Goal: Information Seeking & Learning: Check status

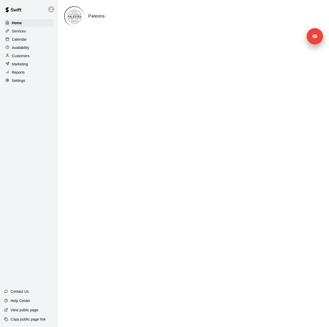
click at [8, 84] on div "Settings" at bounding box center [29, 81] width 50 height 8
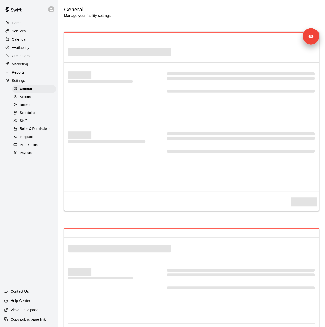
select select "**"
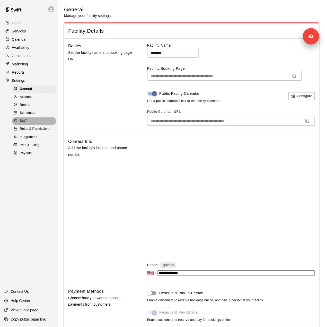
click at [29, 125] on div "Staff" at bounding box center [34, 120] width 44 height 7
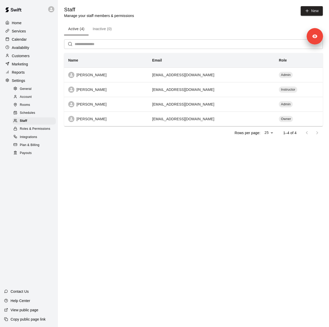
click at [27, 56] on p "Customers" at bounding box center [21, 55] width 18 height 5
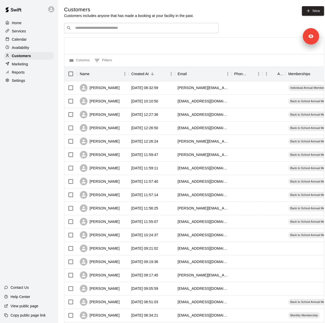
scroll to position [126, 0]
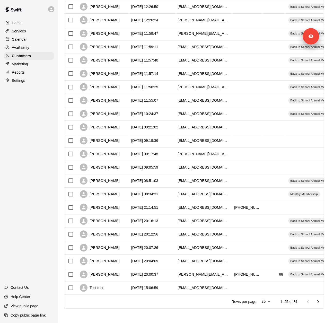
click at [32, 29] on div "Services" at bounding box center [29, 31] width 50 height 8
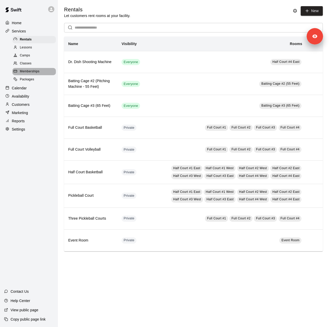
click at [36, 74] on span "Memberships" at bounding box center [30, 71] width 20 height 5
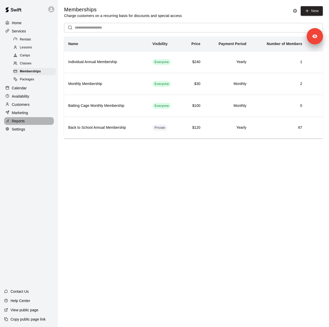
click at [31, 125] on div "Reports" at bounding box center [29, 121] width 50 height 8
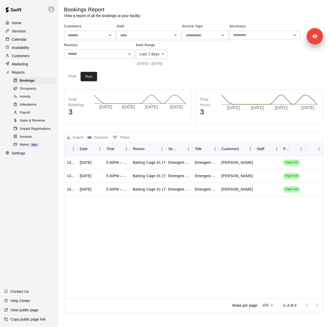
click at [163, 56] on body "Home Services Calendar Availability Customers Marketing Reports Bookings Occupa…" at bounding box center [164, 157] width 329 height 315
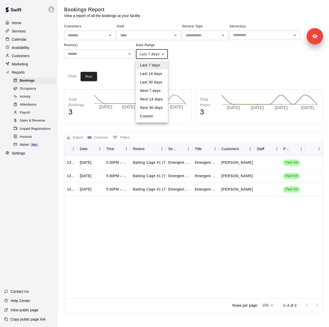
click at [162, 119] on li "Custom" at bounding box center [152, 116] width 32 height 9
type input "******"
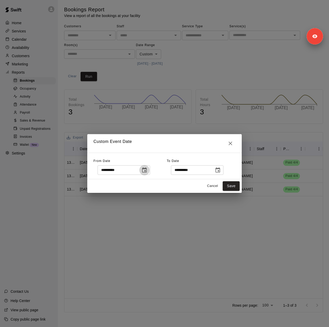
click at [148, 170] on icon "Choose date, selected date is Sep 10, 2025" at bounding box center [144, 170] width 6 height 6
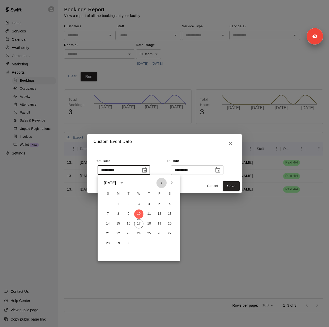
click at [162, 184] on icon "Previous month" at bounding box center [161, 183] width 6 height 6
click at [129, 234] on button "19" at bounding box center [128, 233] width 9 height 9
type input "**********"
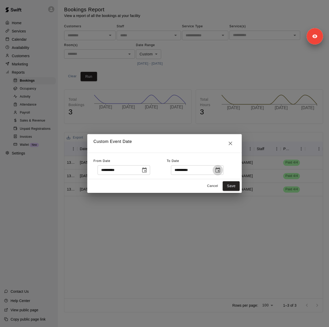
click at [221, 168] on icon "Choose date, selected date is Sep 18, 2025" at bounding box center [218, 170] width 6 height 6
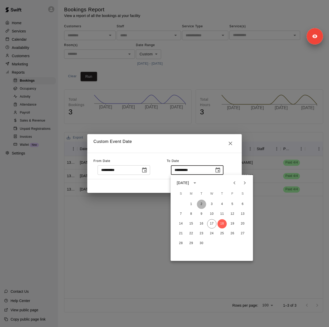
click at [201, 207] on button "2" at bounding box center [201, 204] width 9 height 9
type input "**********"
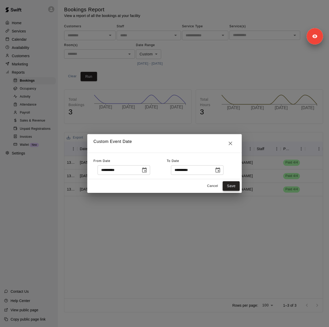
click at [229, 186] on button "Save" at bounding box center [231, 186] width 17 height 10
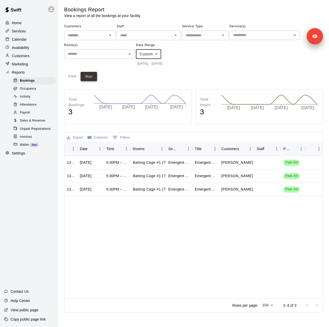
click at [91, 77] on button "Run" at bounding box center [89, 77] width 16 height 10
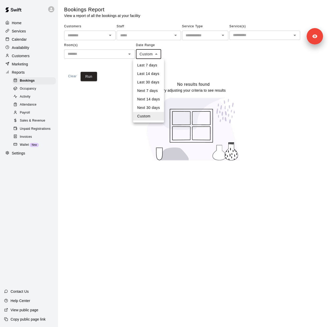
click at [155, 56] on body "Home Services Calendar Availability Customers Marketing Reports Bookings Occupa…" at bounding box center [164, 83] width 329 height 167
click at [148, 118] on li "Custom" at bounding box center [148, 116] width 31 height 9
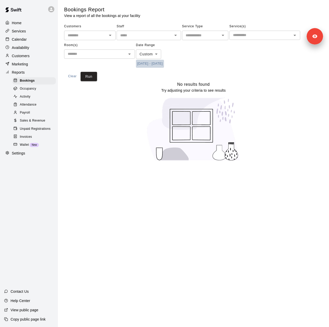
click at [164, 64] on button "8/19/2025 - 9/2/2025" at bounding box center [150, 64] width 28 height 8
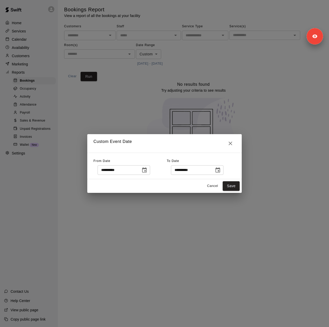
click at [221, 170] on icon "Choose date, selected date is Sep 2, 2025" at bounding box center [218, 170] width 6 height 6
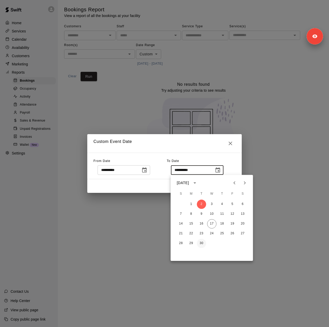
click at [205, 245] on button "30" at bounding box center [201, 243] width 9 height 9
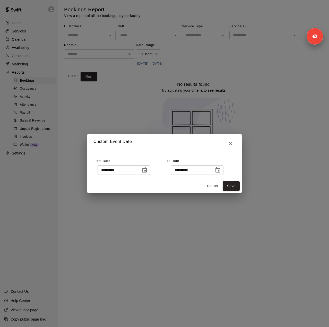
type input "**********"
click at [235, 185] on button "Save" at bounding box center [231, 186] width 17 height 10
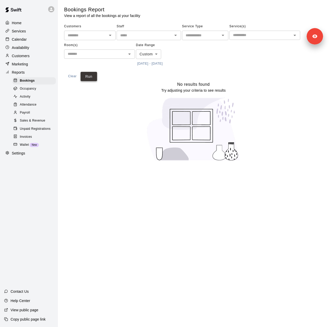
click at [87, 78] on button "Run" at bounding box center [89, 77] width 16 height 10
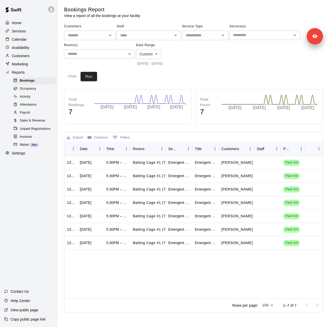
click at [147, 60] on button "8/19/2025 - 9/30/2025" at bounding box center [150, 64] width 28 height 8
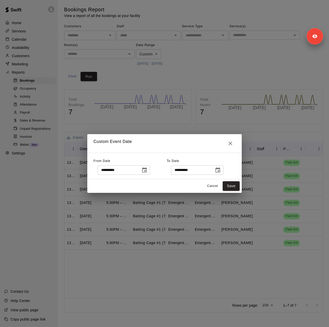
click at [178, 54] on div "**********" at bounding box center [164, 163] width 329 height 327
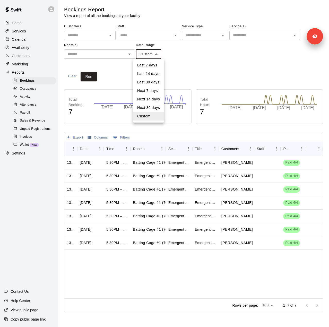
click at [145, 52] on body "Home Services Calendar Availability Customers Marketing Reports Bookings Occupa…" at bounding box center [164, 157] width 329 height 315
click at [143, 116] on li "Custom" at bounding box center [148, 116] width 31 height 9
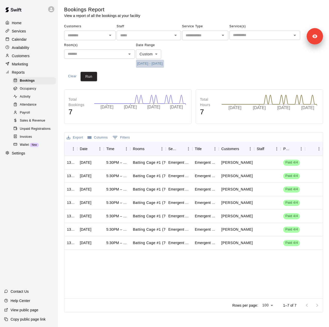
click at [162, 64] on button "8/19/2025 - 9/30/2025" at bounding box center [150, 64] width 28 height 8
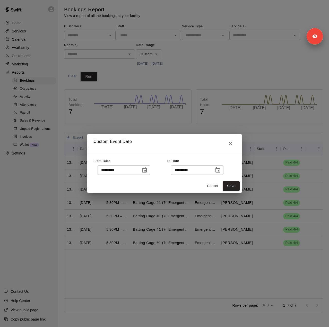
click at [221, 172] on icon "Choose date, selected date is Sep 30, 2025" at bounding box center [218, 170] width 6 height 6
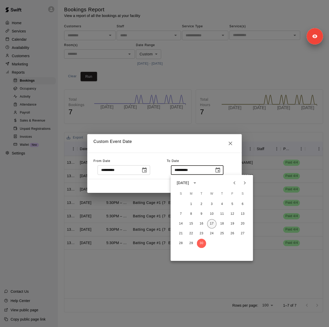
click at [211, 223] on button "17" at bounding box center [211, 223] width 9 height 9
type input "**********"
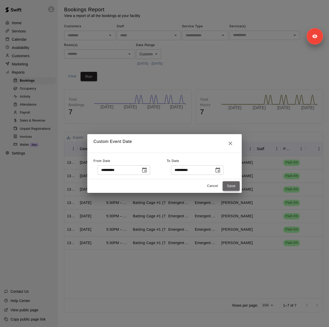
click at [233, 188] on button "Save" at bounding box center [231, 186] width 17 height 10
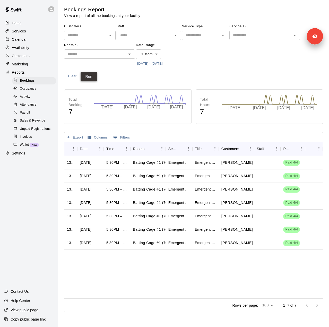
click at [86, 78] on button "Run" at bounding box center [89, 77] width 16 height 10
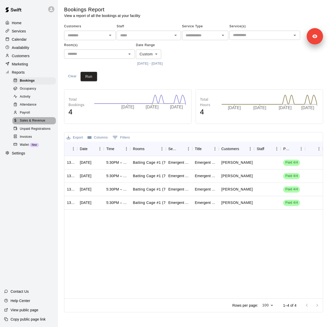
click at [36, 124] on div "Sales & Revenue" at bounding box center [34, 120] width 44 height 7
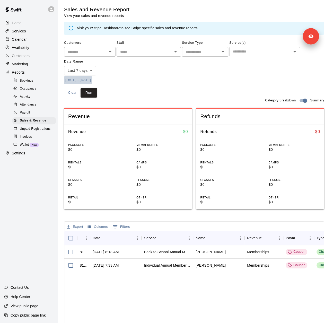
click at [92, 80] on button "[DATE] - [DATE]" at bounding box center [78, 80] width 28 height 8
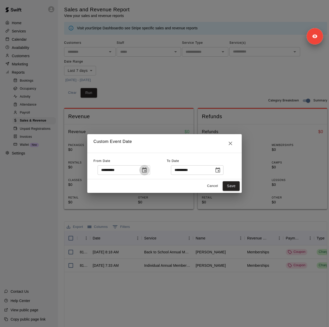
click at [148, 170] on icon "Choose date, selected date is Sep 10, 2025" at bounding box center [144, 170] width 6 height 6
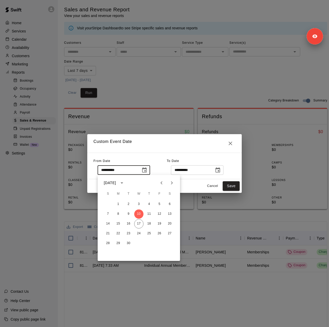
click at [164, 185] on icon "Previous month" at bounding box center [161, 183] width 6 height 6
click at [130, 232] on button "19" at bounding box center [128, 233] width 9 height 9
type input "**********"
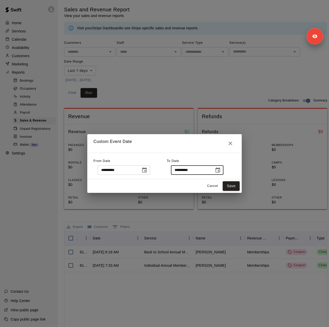
click at [205, 172] on input "**********" at bounding box center [191, 170] width 40 height 10
click at [220, 168] on icon "Choose date, selected date is Sep 18, 2025" at bounding box center [218, 169] width 5 height 5
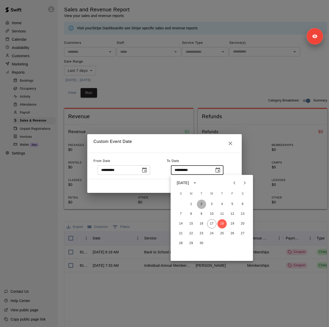
click at [201, 205] on button "2" at bounding box center [201, 204] width 9 height 9
type input "**********"
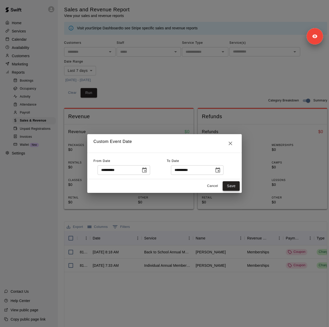
click at [226, 186] on button "Save" at bounding box center [231, 186] width 17 height 10
type input "******"
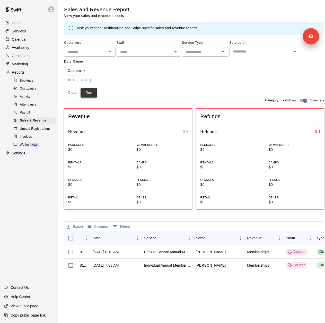
click at [88, 92] on button "Run" at bounding box center [89, 93] width 16 height 10
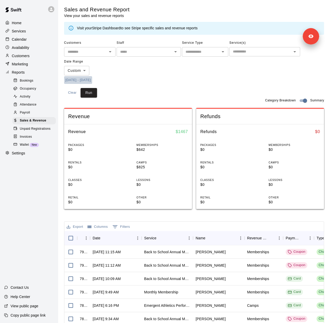
click at [89, 81] on button "8/19/2025 - 9/2/2025" at bounding box center [78, 80] width 28 height 8
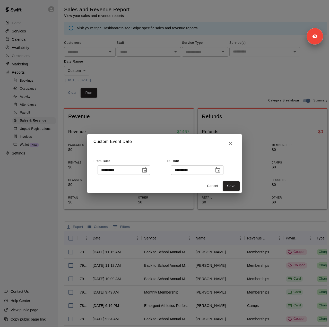
click at [223, 171] on button "Choose date, selected date is Sep 2, 2025" at bounding box center [218, 170] width 10 height 10
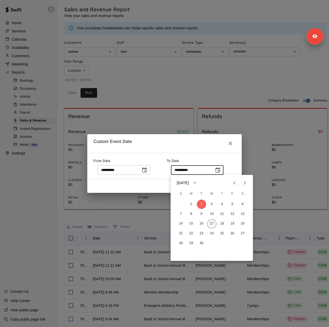
click at [211, 223] on button "17" at bounding box center [211, 223] width 9 height 9
type input "**********"
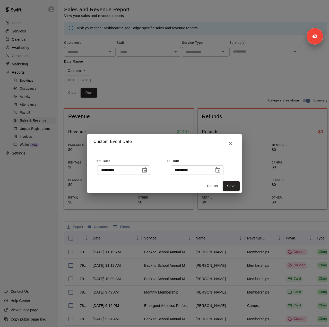
click at [234, 180] on div "Cancel Save" at bounding box center [164, 186] width 155 height 14
click at [233, 188] on button "Save" at bounding box center [231, 186] width 17 height 10
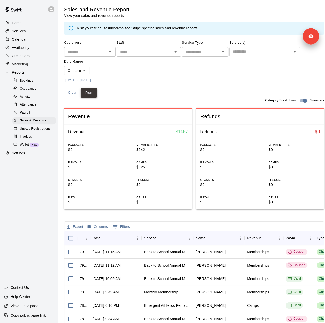
click at [92, 94] on button "Run" at bounding box center [89, 93] width 16 height 10
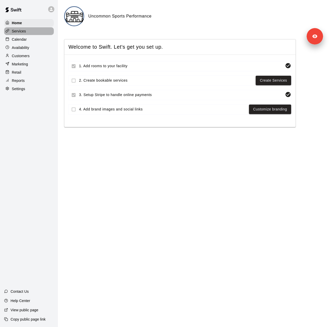
click at [29, 31] on div "Services" at bounding box center [29, 31] width 50 height 8
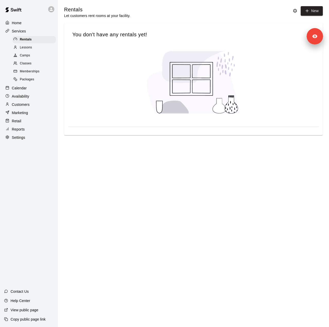
click at [29, 133] on div "Reports" at bounding box center [29, 129] width 50 height 8
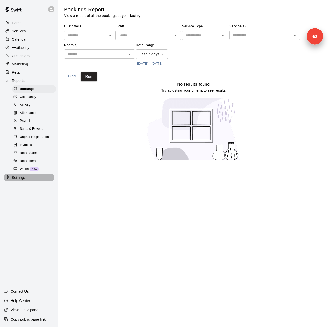
click at [15, 180] on p "Settings" at bounding box center [18, 177] width 13 height 5
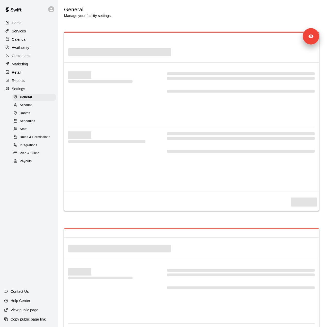
select select "**"
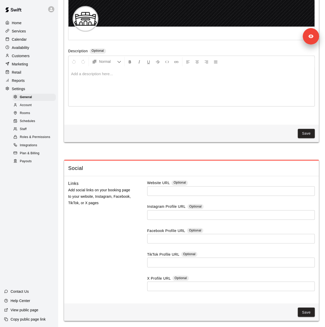
scroll to position [1266, 0]
click at [27, 132] on span "Staff" at bounding box center [23, 129] width 7 height 5
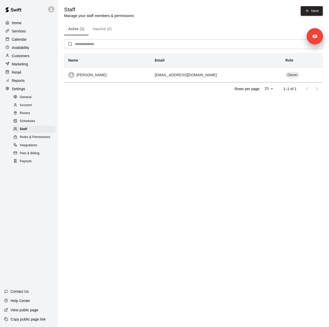
click at [18, 60] on div "Customers" at bounding box center [29, 56] width 50 height 8
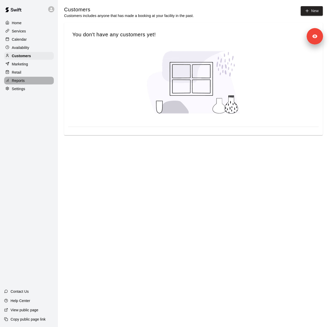
click at [24, 84] on div "Reports" at bounding box center [29, 81] width 50 height 8
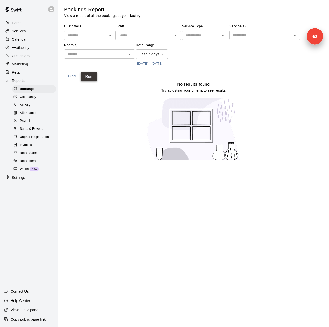
click at [86, 78] on button "Run" at bounding box center [89, 77] width 16 height 10
click at [153, 58] on body "Home Services Calendar Availability Customers Marketing Retail Reports Bookings…" at bounding box center [164, 83] width 329 height 167
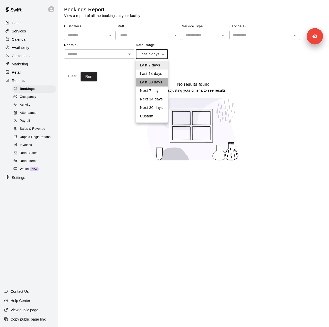
click at [154, 84] on li "Last 30 days" at bounding box center [152, 82] width 32 height 9
type input "*****"
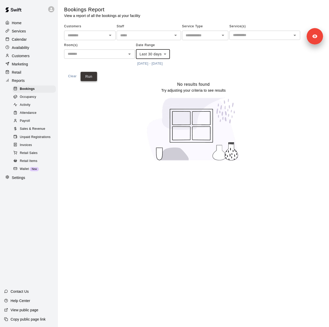
click at [91, 79] on button "Run" at bounding box center [89, 77] width 16 height 10
click at [11, 31] on div at bounding box center [8, 31] width 6 height 5
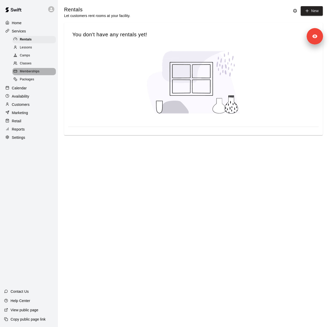
click at [20, 71] on div "Memberships" at bounding box center [34, 71] width 44 height 7
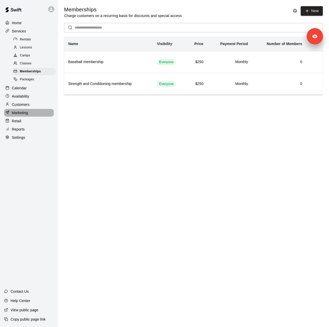
click at [35, 115] on div "Marketing" at bounding box center [29, 113] width 50 height 8
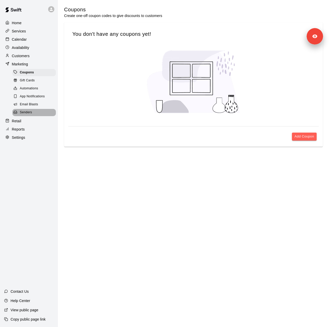
click at [24, 115] on span "Senders" at bounding box center [26, 112] width 12 height 5
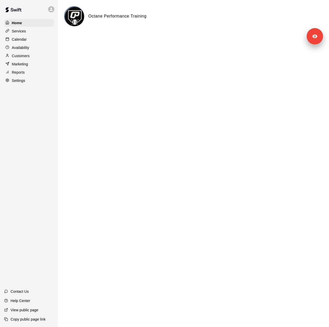
click at [19, 83] on p "Settings" at bounding box center [18, 80] width 13 height 5
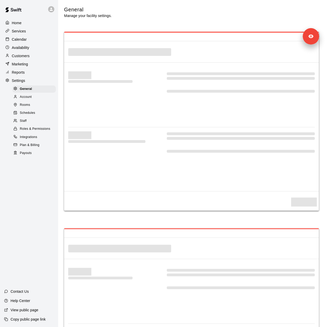
select select "**"
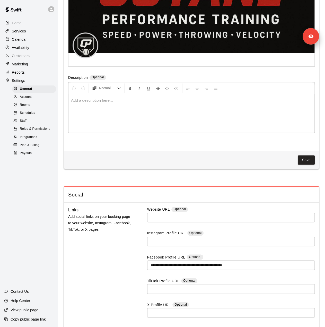
scroll to position [1266, 0]
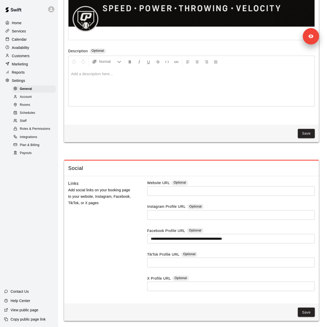
click at [37, 125] on div "Staff" at bounding box center [34, 120] width 44 height 7
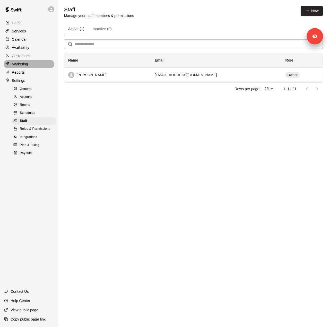
click at [31, 65] on div "Marketing" at bounding box center [29, 64] width 50 height 8
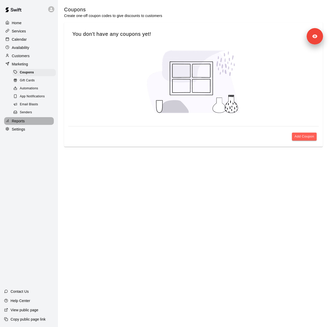
click at [28, 122] on div "Reports" at bounding box center [29, 121] width 50 height 8
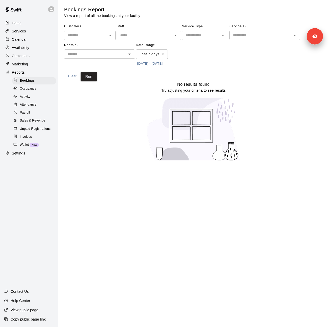
click at [25, 67] on p "Marketing" at bounding box center [20, 64] width 16 height 5
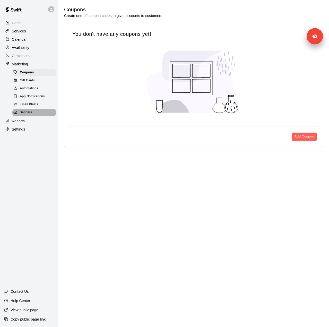
click at [25, 115] on span "Senders" at bounding box center [26, 112] width 12 height 5
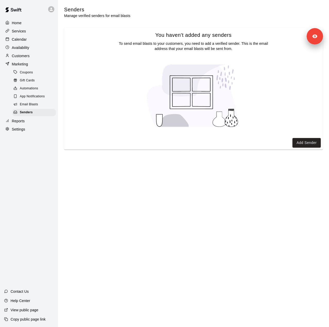
click at [6, 58] on div at bounding box center [8, 56] width 6 height 5
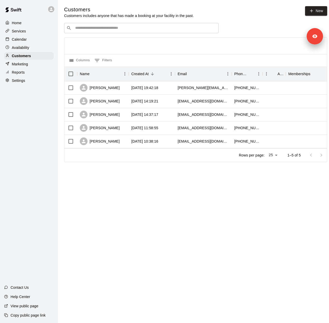
click at [21, 35] on div "Services" at bounding box center [29, 31] width 50 height 8
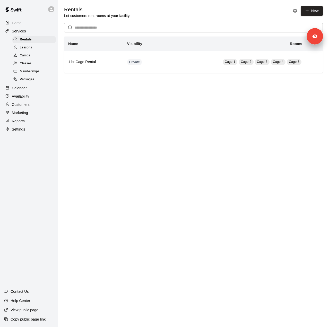
click at [28, 75] on div "Memberships" at bounding box center [34, 71] width 44 height 7
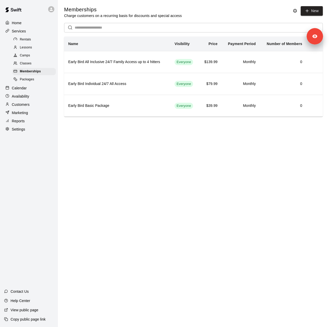
click at [26, 123] on div "Reports" at bounding box center [29, 121] width 50 height 8
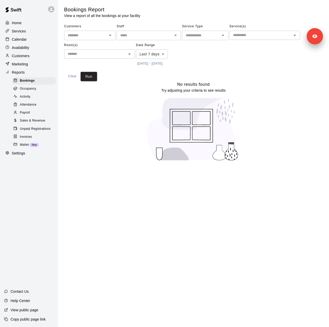
click at [146, 53] on body "Home Services Calendar Availability Customers Marketing Reports Bookings Occupa…" at bounding box center [164, 83] width 329 height 167
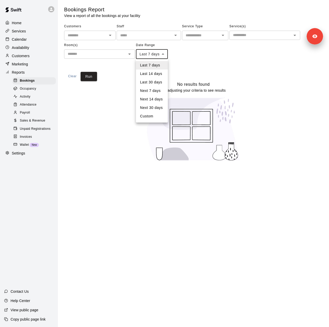
click at [158, 75] on li "Last 14 days" at bounding box center [152, 74] width 32 height 9
type input "******"
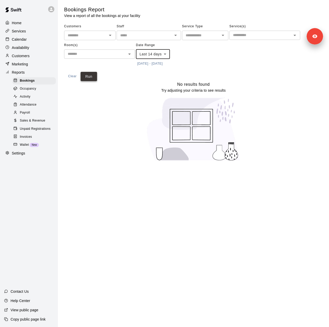
click at [93, 77] on button "Run" at bounding box center [89, 77] width 16 height 10
click at [31, 123] on span "Sales & Revenue" at bounding box center [33, 120] width 26 height 5
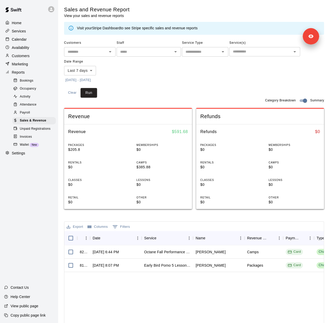
click at [91, 72] on body "Home Services Calendar Availability Customers Marketing Reports Bookings Occupa…" at bounding box center [162, 202] width 325 height 404
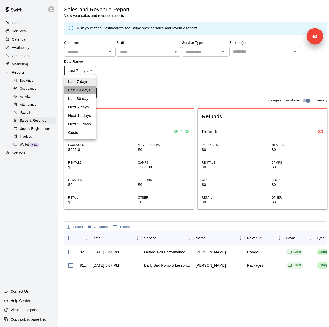
click at [84, 90] on li "Last 14 days" at bounding box center [80, 90] width 32 height 9
type input "******"
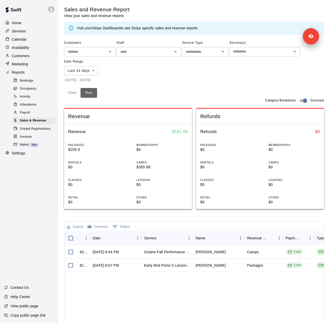
click at [91, 94] on button "Run" at bounding box center [89, 93] width 16 height 10
